Goal: Task Accomplishment & Management: Complete application form

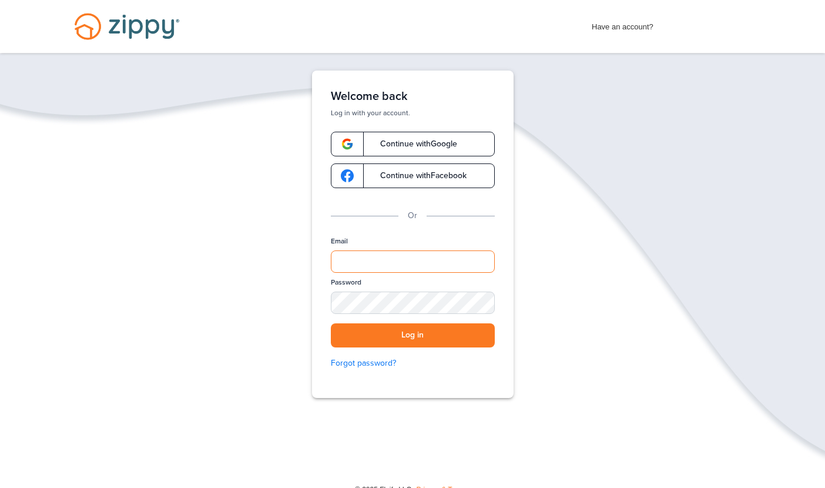
drag, startPoint x: 377, startPoint y: 265, endPoint x: 385, endPoint y: 262, distance: 8.2
click at [382, 263] on input "Email" at bounding box center [413, 261] width 164 height 22
type input "**********"
click at [410, 333] on button "Log in" at bounding box center [413, 335] width 164 height 24
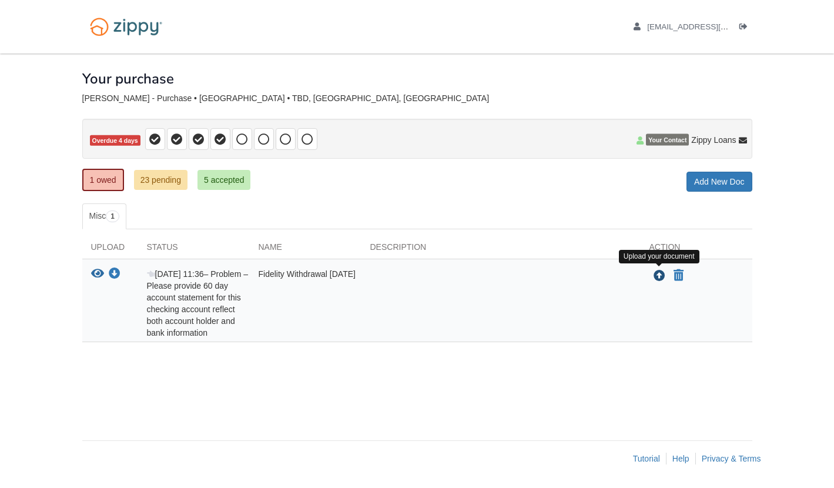
click at [656, 275] on icon "Upload Fidelity Withdrawal Sept 2025" at bounding box center [660, 276] width 12 height 12
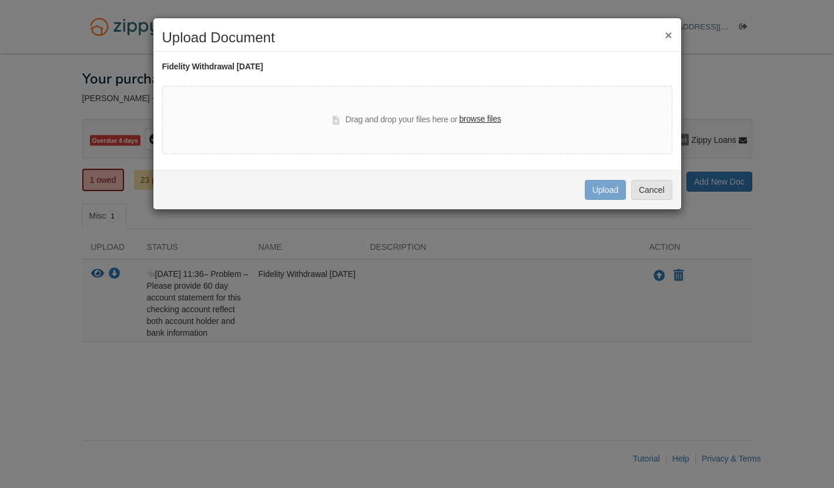
click at [481, 119] on label "browse files" at bounding box center [480, 119] width 42 height 13
click at [0, 0] on input "browse files" at bounding box center [0, 0] width 0 height 0
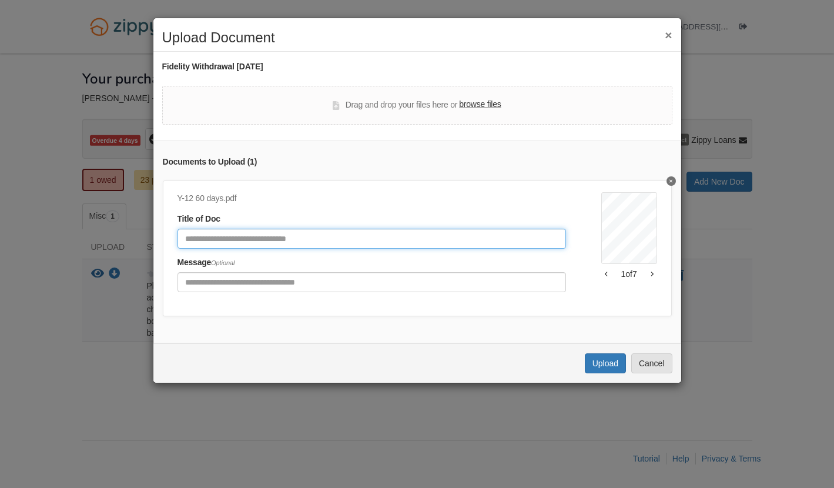
click at [367, 243] on input "Document Title" at bounding box center [372, 239] width 389 height 20
type input "*"
type input "**********"
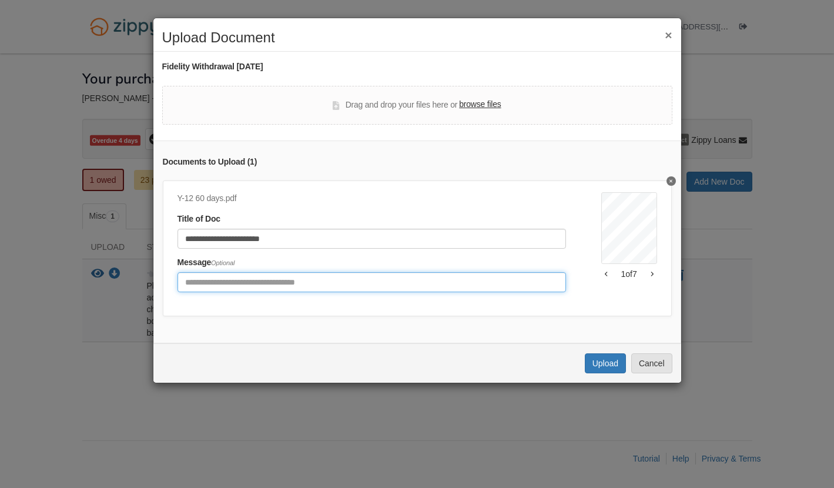
click at [352, 282] on input "Include any comments on this document" at bounding box center [372, 282] width 389 height 20
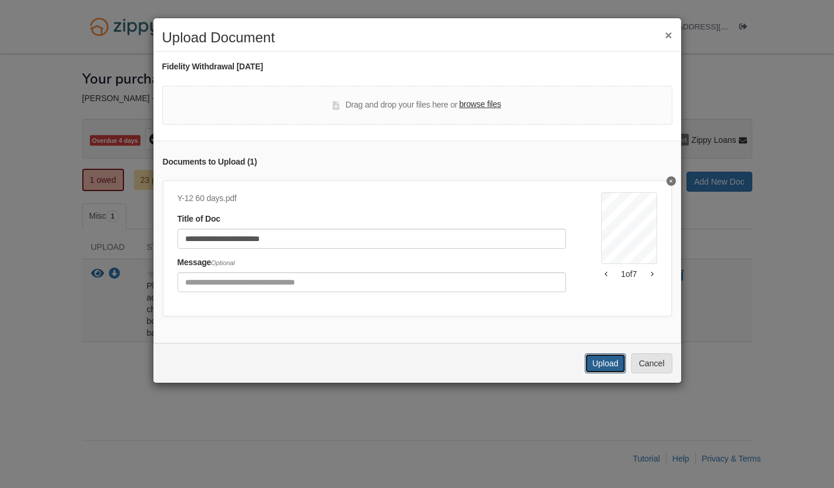
click at [602, 373] on button "Upload" at bounding box center [605, 363] width 41 height 20
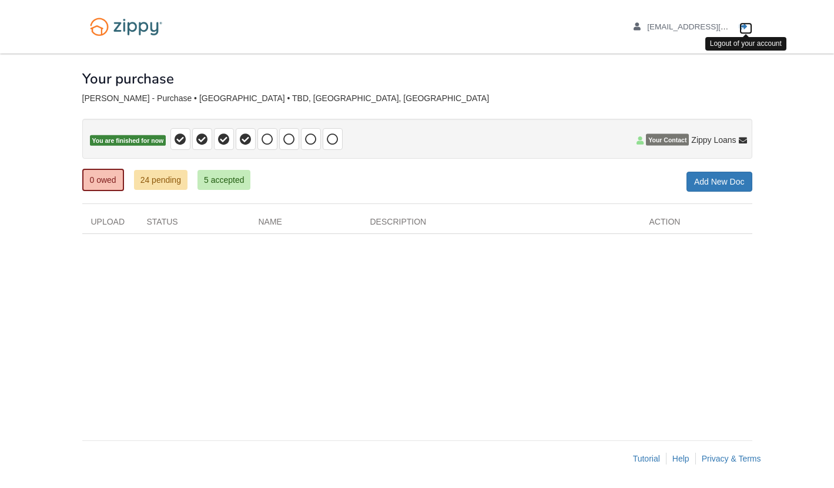
click at [741, 25] on icon "Log out" at bounding box center [743, 27] width 8 height 8
